Goal: Navigation & Orientation: Go to known website

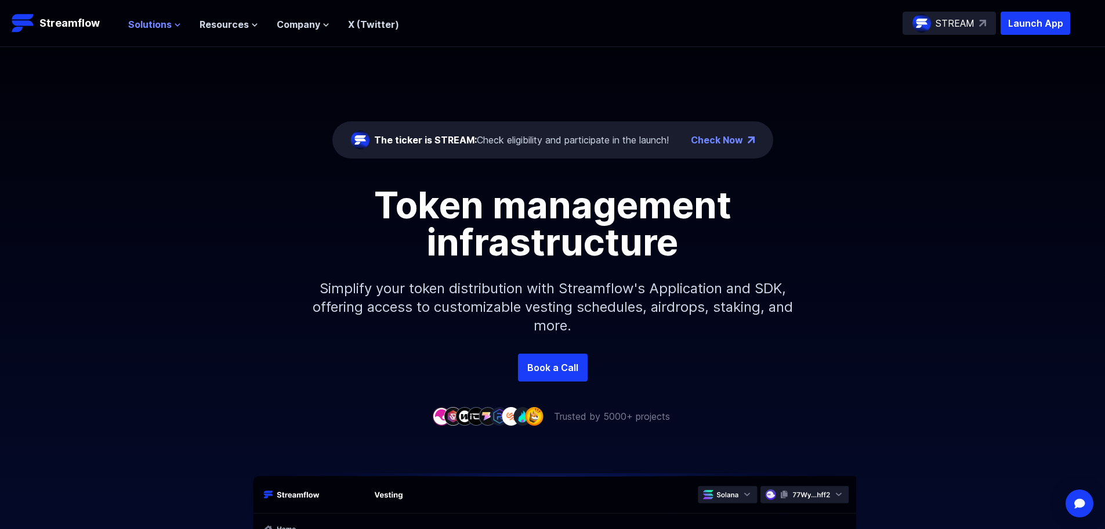
click at [138, 27] on span "Solutions" at bounding box center [150, 24] width 44 height 14
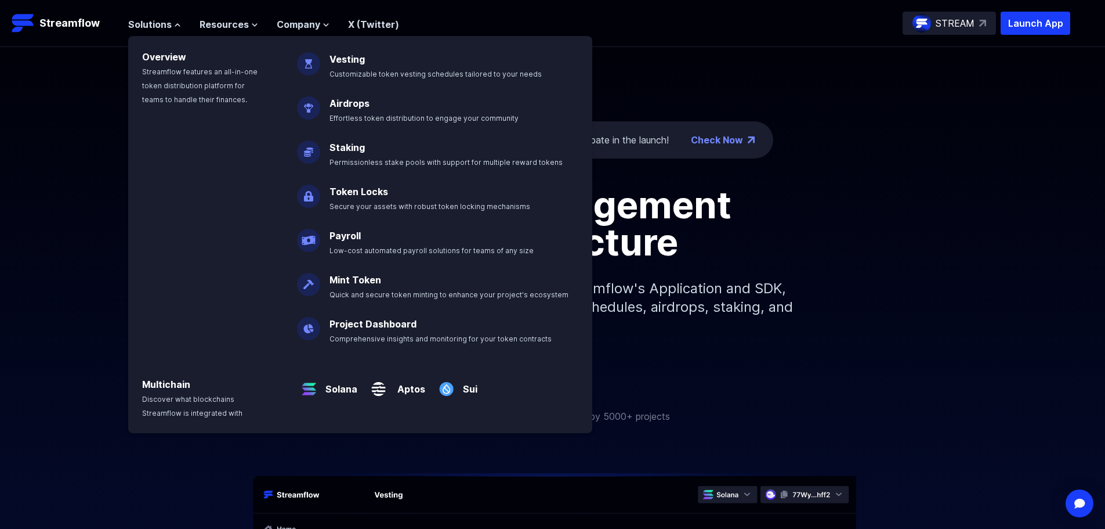
click at [317, 115] on img at bounding box center [308, 103] width 23 height 32
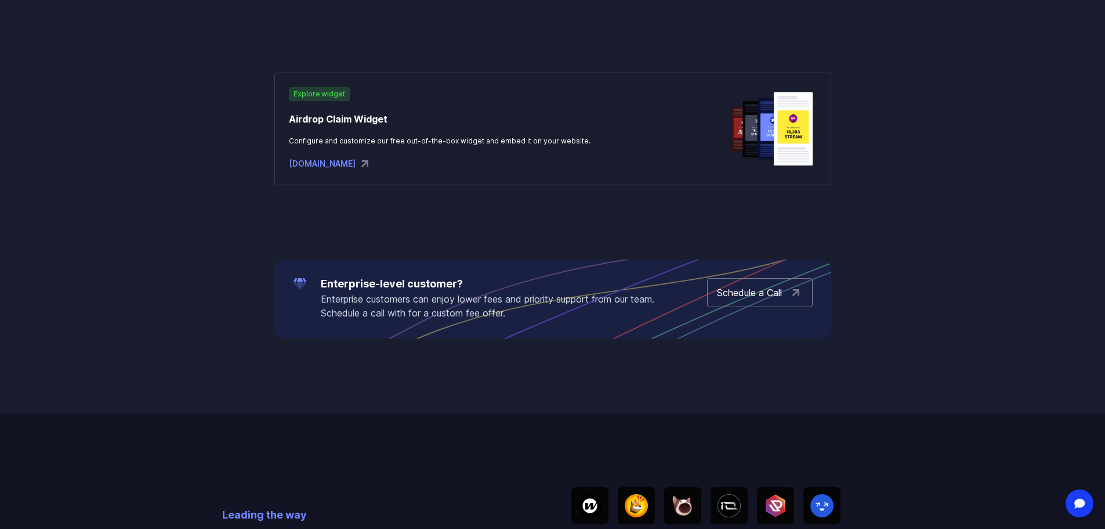
scroll to position [1857, 0]
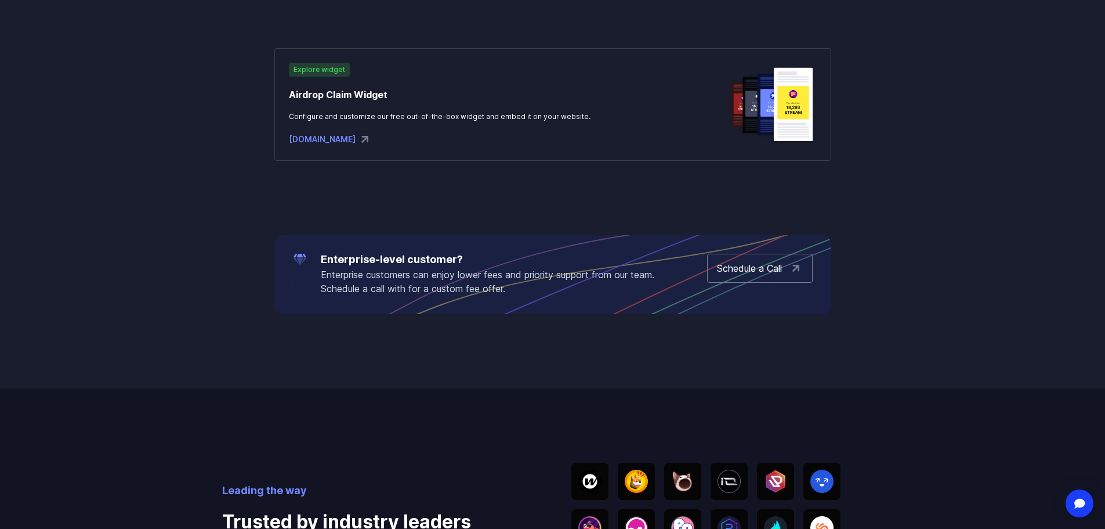
click at [337, 138] on div "widgets.streamflow.finance" at bounding box center [440, 139] width 302 height 14
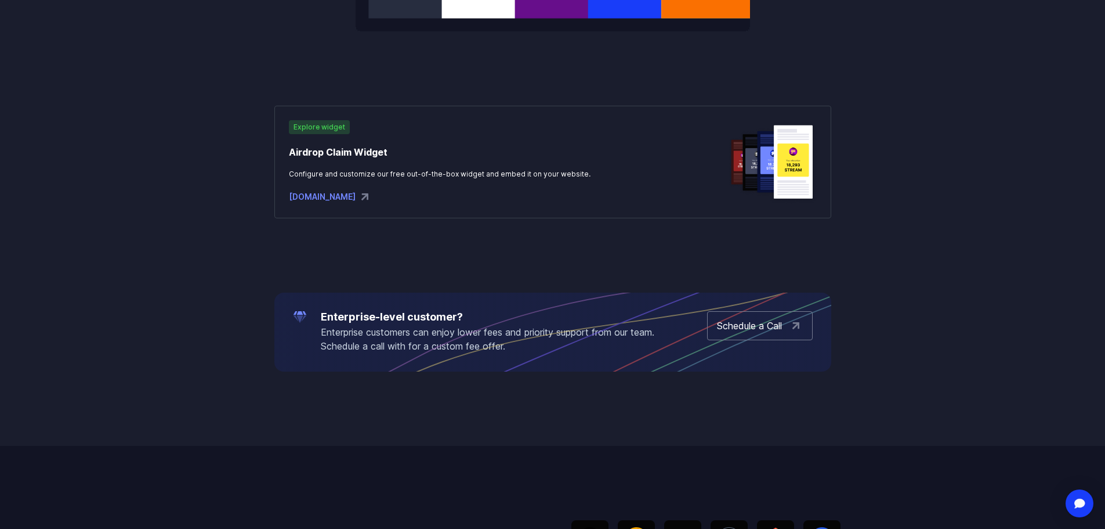
scroll to position [1730, 0]
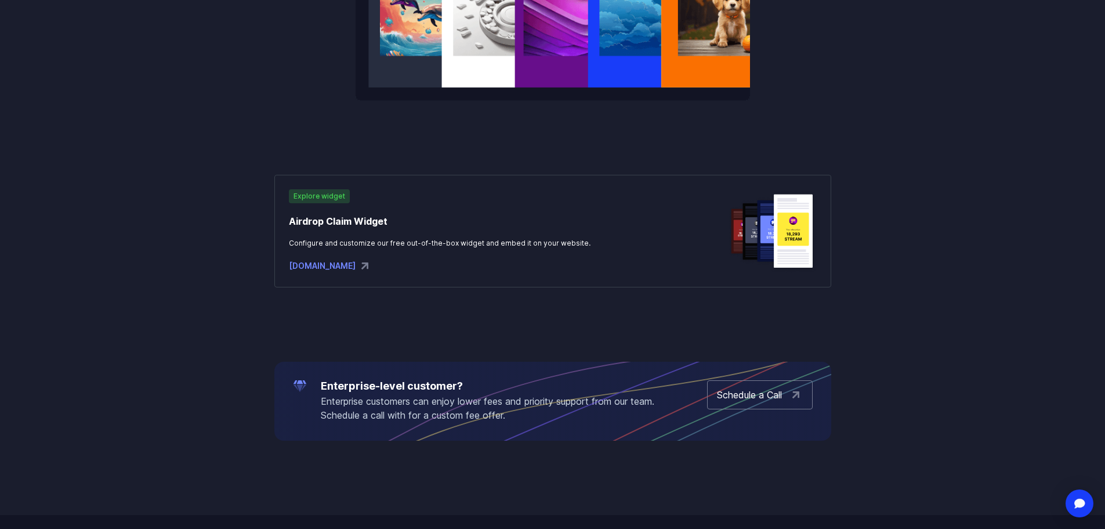
click at [339, 269] on div "widgets.streamflow.finance" at bounding box center [440, 266] width 302 height 14
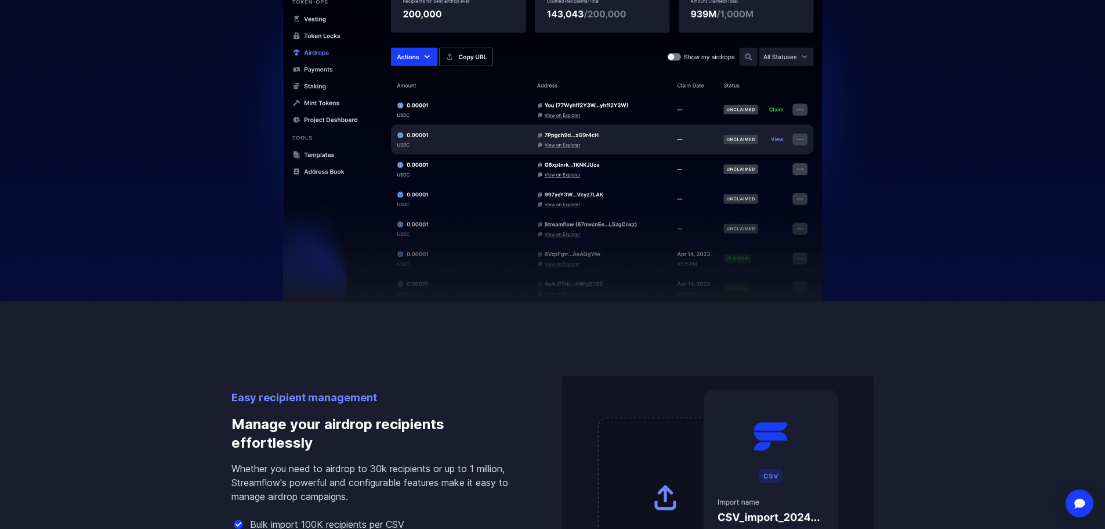
scroll to position [1034, 0]
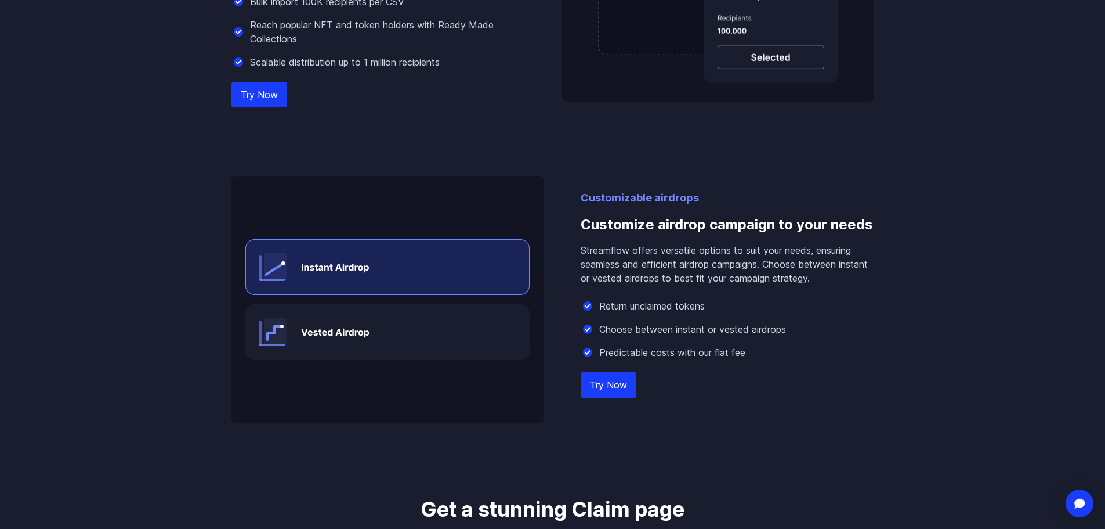
drag, startPoint x: 403, startPoint y: 295, endPoint x: 314, endPoint y: 142, distance: 177.3
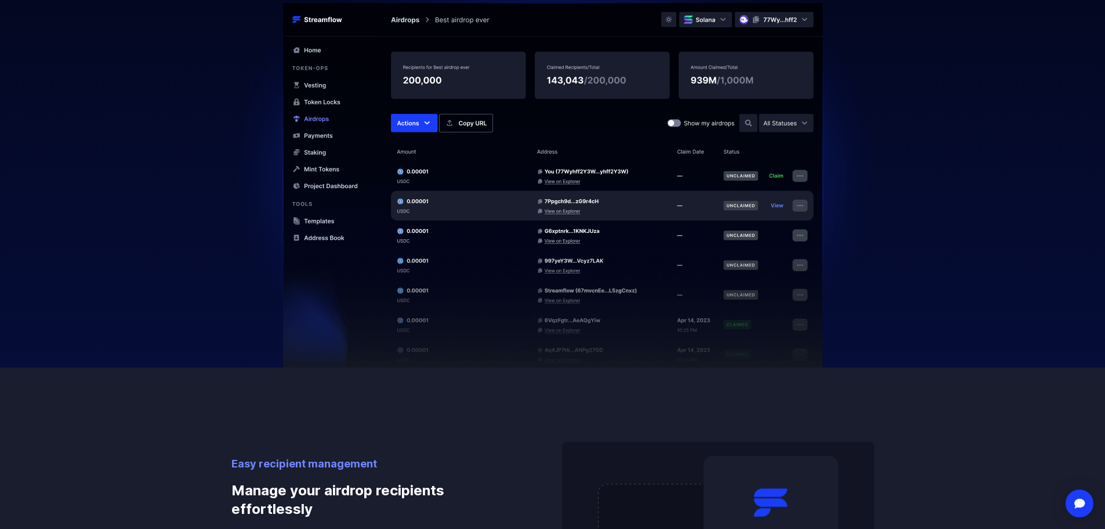
scroll to position [0, 0]
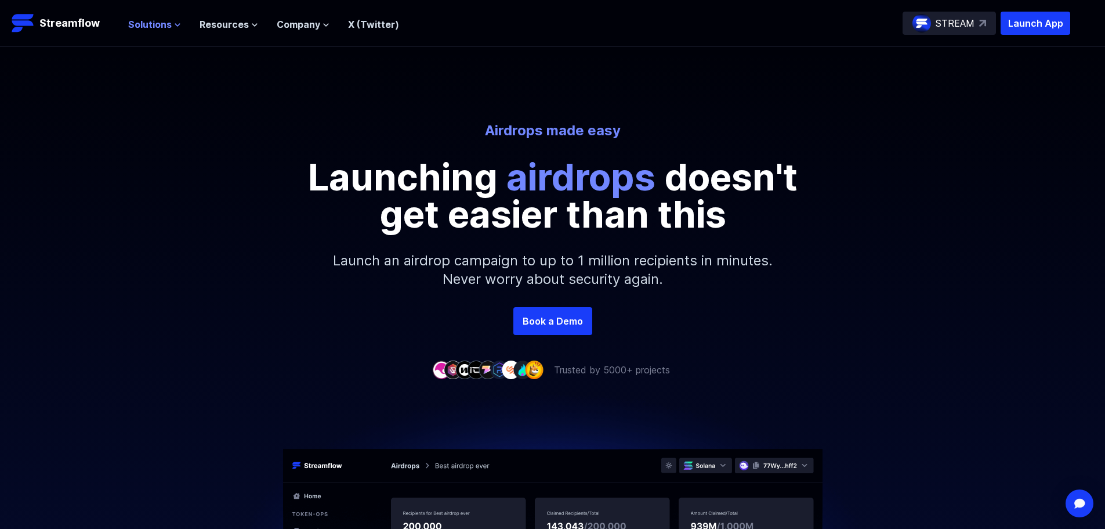
click at [141, 26] on span "Solutions" at bounding box center [150, 24] width 44 height 14
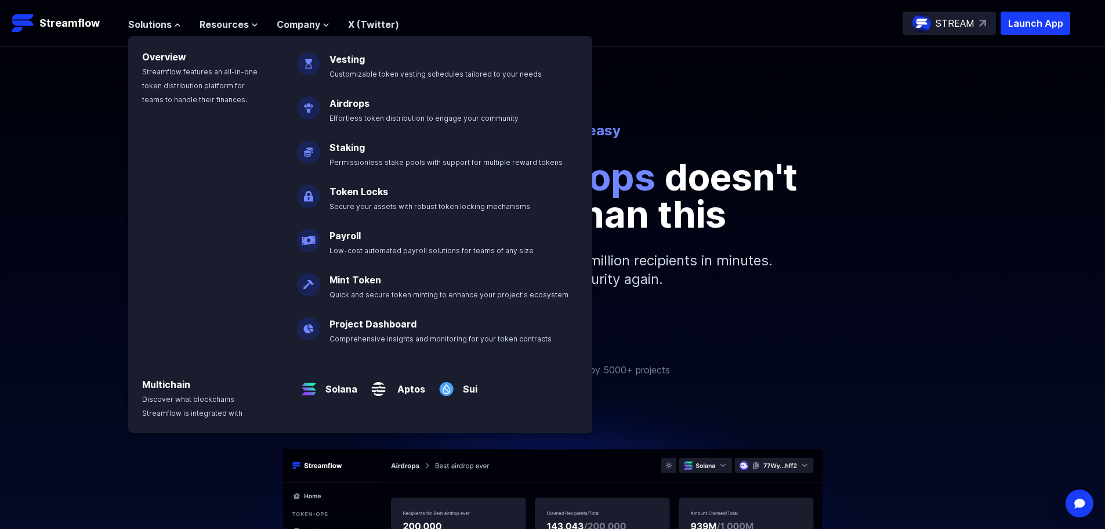
click at [331, 70] on span "Customizable token vesting schedules tailored to your needs" at bounding box center [436, 74] width 212 height 9
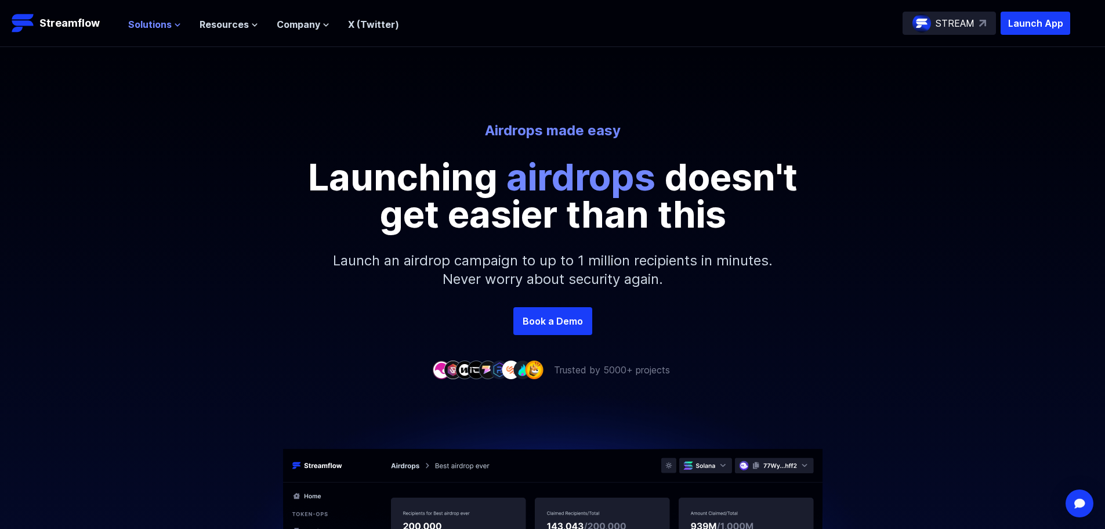
click at [146, 17] on span "Solutions" at bounding box center [150, 24] width 44 height 14
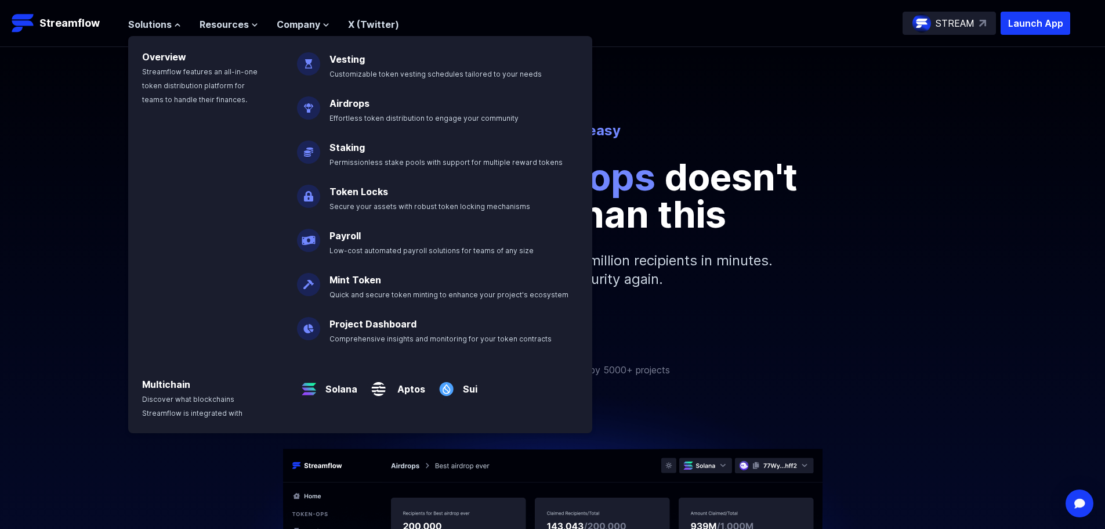
click at [305, 63] on img at bounding box center [308, 59] width 23 height 32
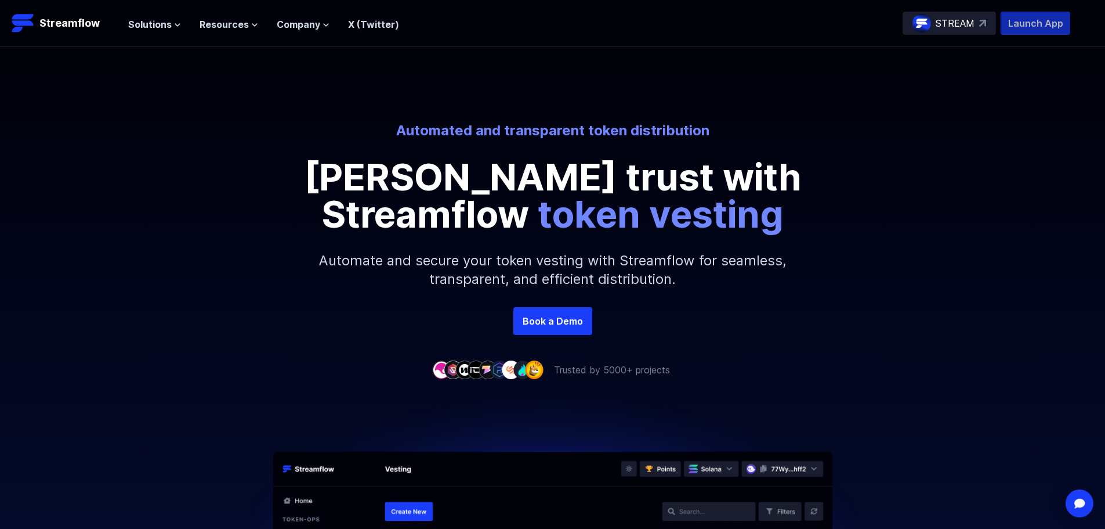
click at [1029, 21] on p "Launch App" at bounding box center [1036, 23] width 70 height 23
